Goal: Task Accomplishment & Management: Manage account settings

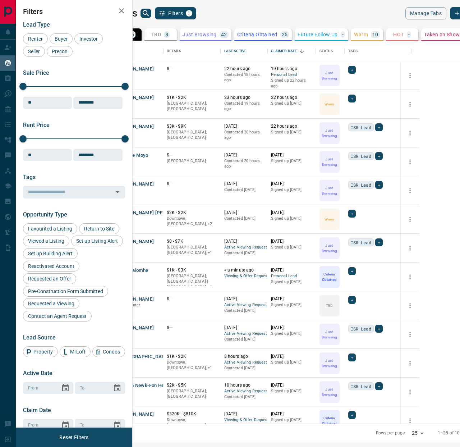
scroll to position [382, 324]
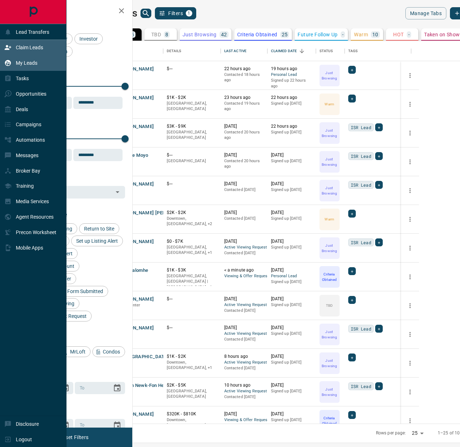
click at [10, 48] on icon at bounding box center [7, 47] width 7 height 7
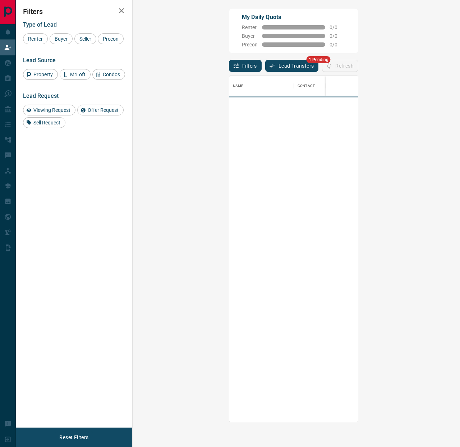
scroll to position [346, 312]
click at [229, 69] on div "Filters Lead Transfers 1 Pending" at bounding box center [273, 66] width 89 height 12
click at [269, 67] on icon "button" at bounding box center [272, 66] width 6 height 6
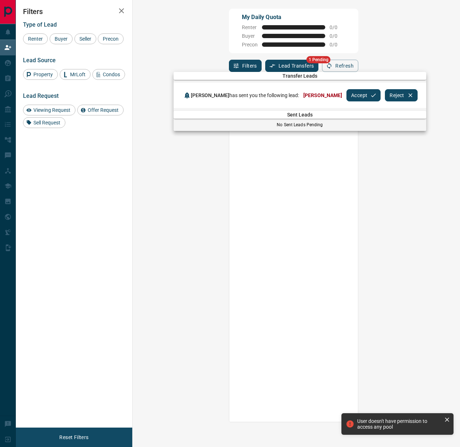
click at [351, 96] on button "Accept" at bounding box center [363, 95] width 34 height 12
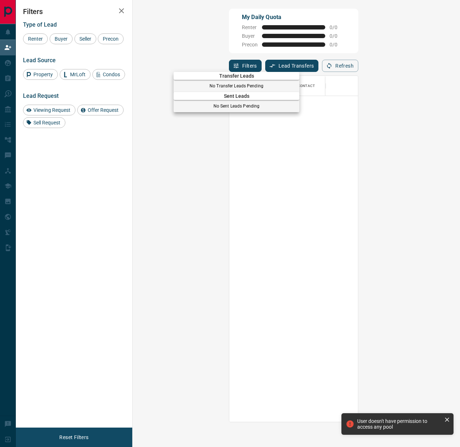
click at [1, 50] on div at bounding box center [230, 223] width 460 height 447
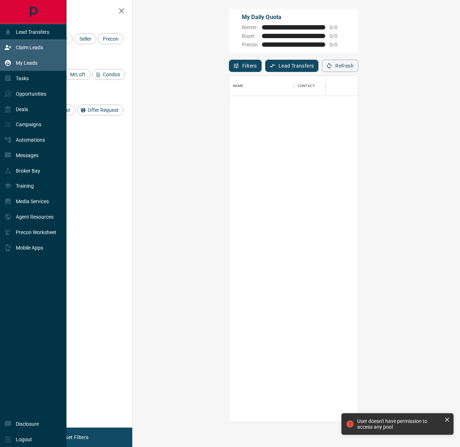
click at [13, 63] on div "My Leads" at bounding box center [20, 63] width 33 height 12
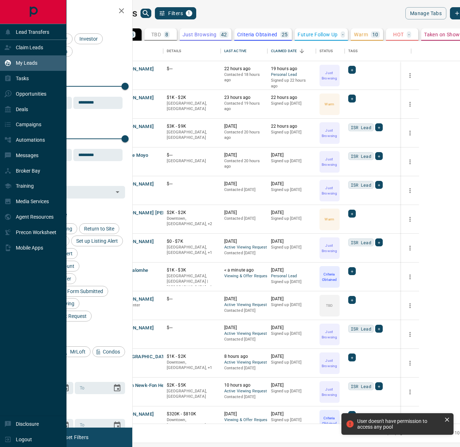
scroll to position [382, 324]
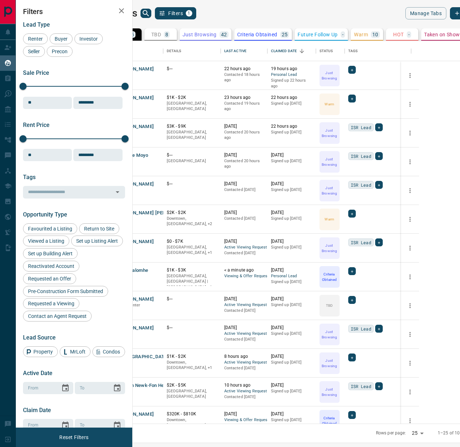
click at [150, 17] on icon "search button" at bounding box center [146, 13] width 9 height 9
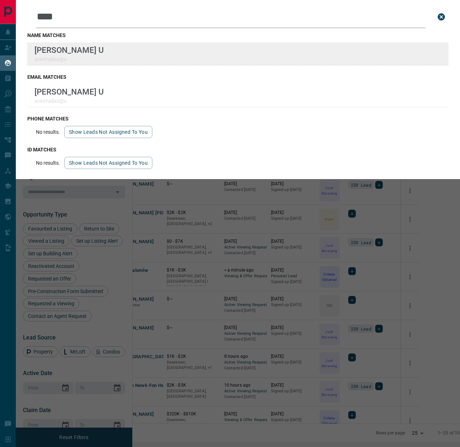
type input "****"
click at [0, 0] on div "Lead Transfers Claim Leads My Leads Tasks Opportunities Deals Campaigns Automat…" at bounding box center [230, 219] width 460 height 438
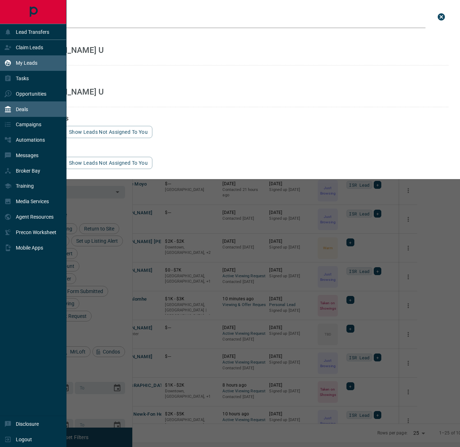
click at [11, 104] on div "Deals" at bounding box center [16, 109] width 24 height 12
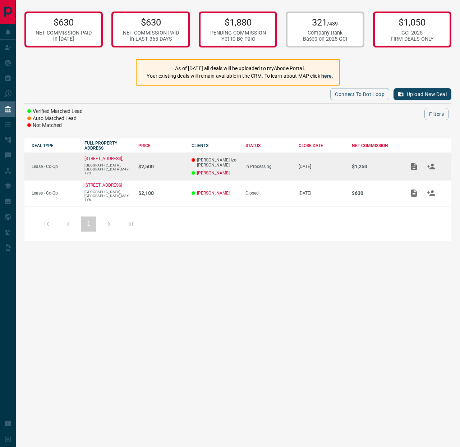
click at [221, 160] on p "[PERSON_NAME] Ize-[PERSON_NAME]" at bounding box center [215, 162] width 46 height 10
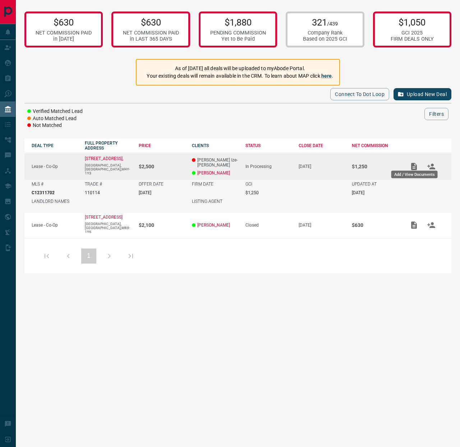
click at [409, 163] on button "Add / View Documents" at bounding box center [413, 166] width 17 height 17
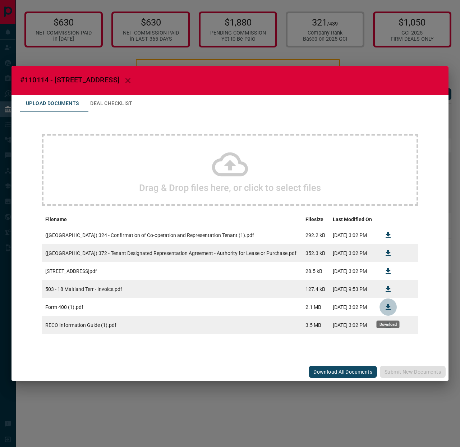
click at [387, 305] on icon "Download" at bounding box center [388, 307] width 5 height 6
click at [383, 233] on button "Download" at bounding box center [387, 234] width 17 height 17
click at [231, 169] on icon at bounding box center [230, 164] width 36 height 24
